Goal: Task Accomplishment & Management: Manage account settings

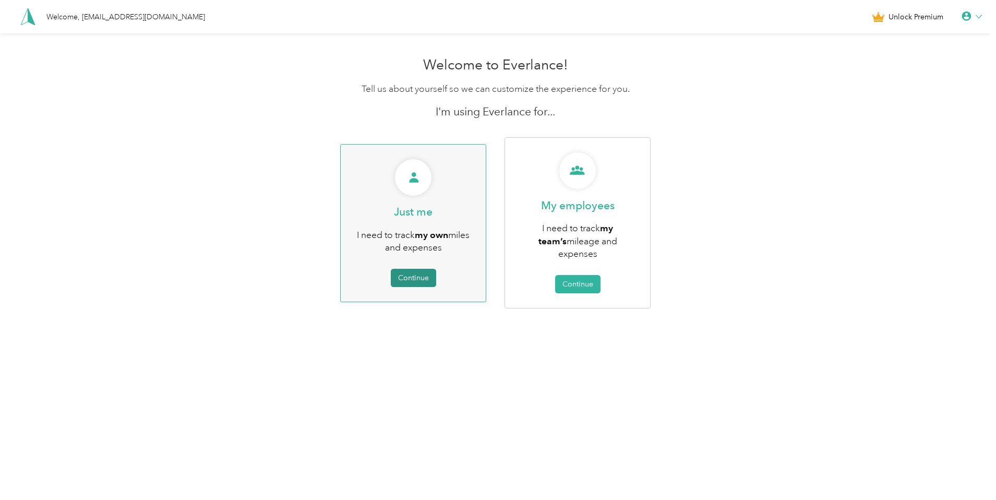
click at [420, 269] on button "Continue" at bounding box center [413, 278] width 45 height 18
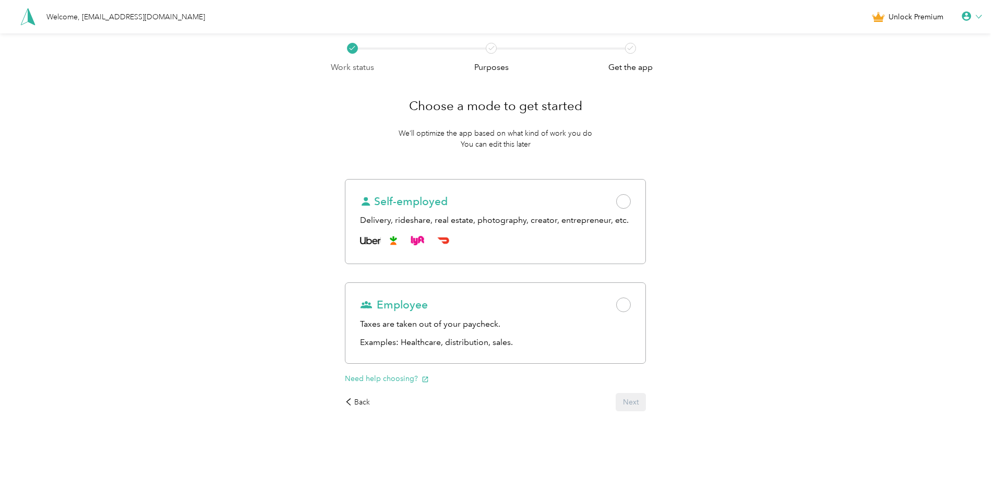
click at [982, 14] on icon at bounding box center [979, 17] width 6 height 6
click at [898, 78] on div "Logout" at bounding box center [936, 77] width 117 height 22
